Goal: Task Accomplishment & Management: Complete application form

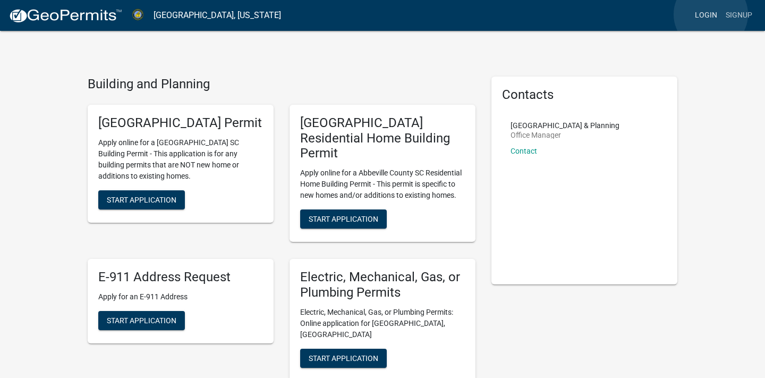
click at [711, 14] on link "Login" at bounding box center [706, 15] width 31 height 20
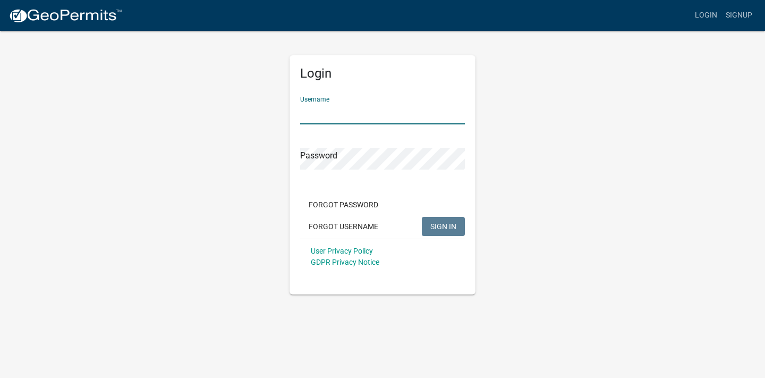
type input "[EMAIL_ADDRESS][DOMAIN_NAME]"
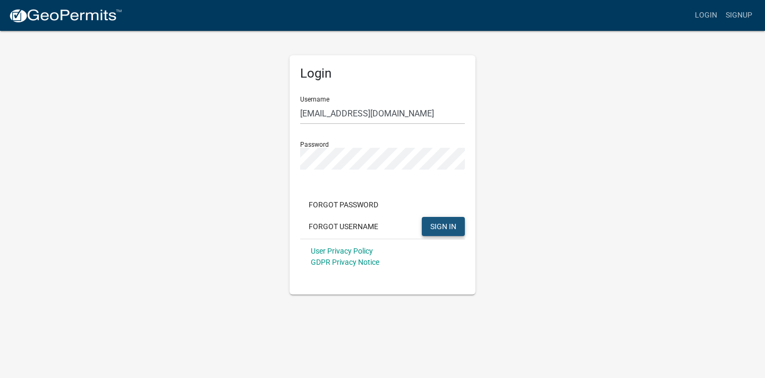
click at [445, 225] on span "SIGN IN" at bounding box center [443, 226] width 26 height 9
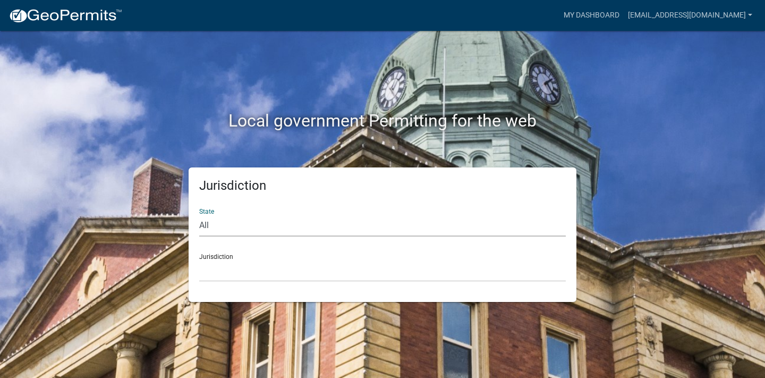
select select "[US_STATE]"
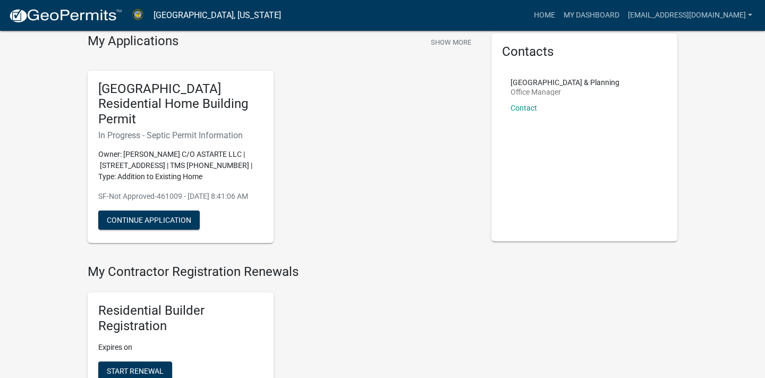
scroll to position [42, 0]
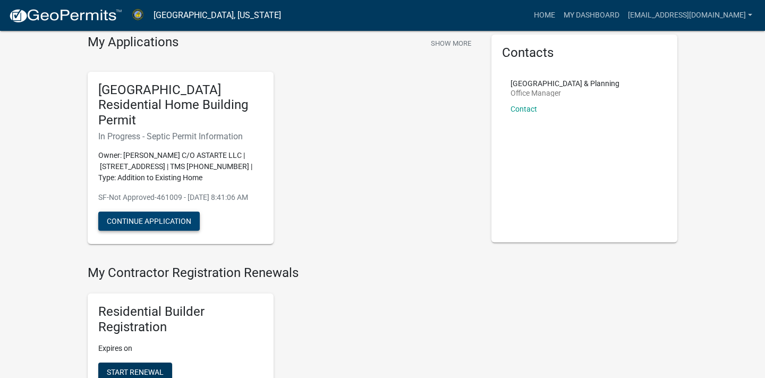
click at [166, 215] on button "Continue Application" at bounding box center [148, 220] width 101 height 19
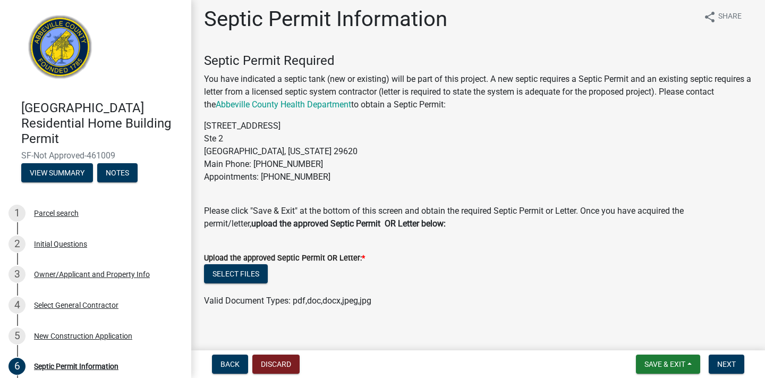
scroll to position [3, 0]
